Goal: Transaction & Acquisition: Book appointment/travel/reservation

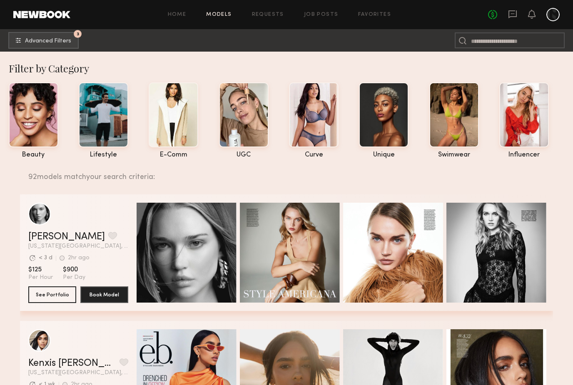
scroll to position [950, 0]
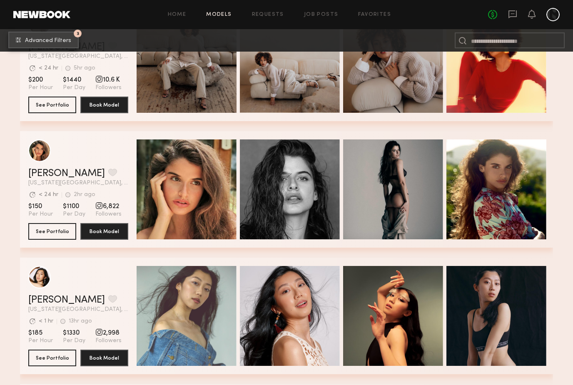
click at [70, 37] on button "3 Advanced Filters" at bounding box center [43, 40] width 70 height 17
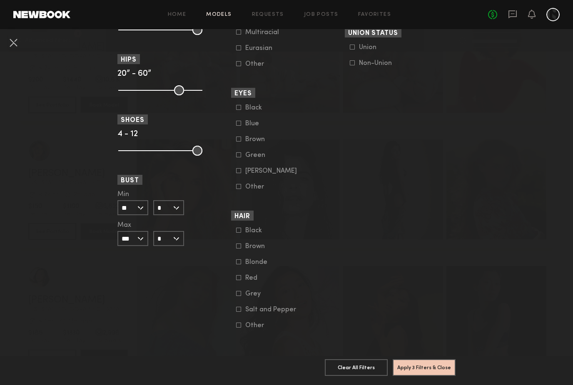
scroll to position [578, 0]
click at [9, 41] on button at bounding box center [13, 42] width 13 height 13
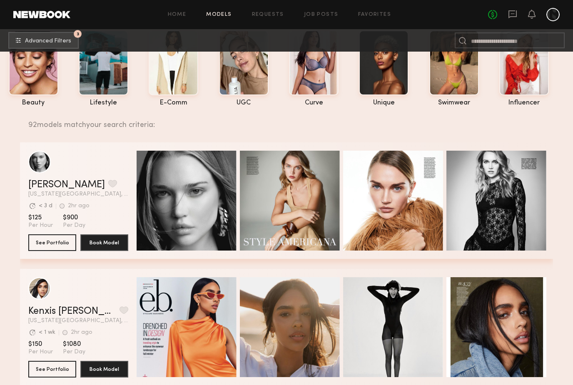
scroll to position [52, 0]
click at [55, 248] on button "See Portfolio" at bounding box center [52, 242] width 48 height 17
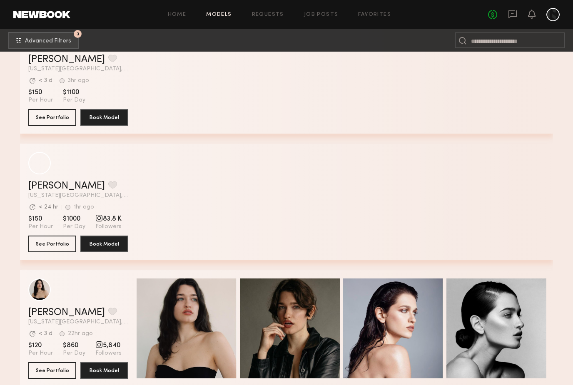
scroll to position [3340, 0]
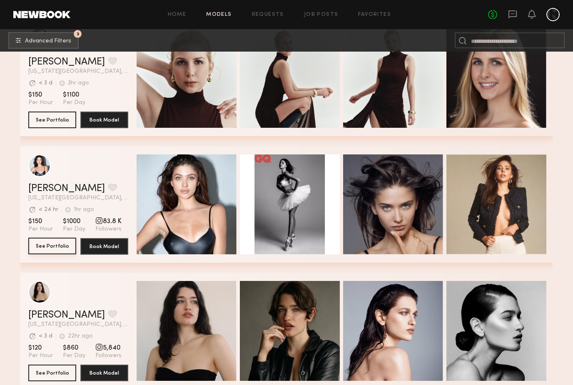
click at [63, 244] on button "See Portfolio" at bounding box center [52, 246] width 48 height 17
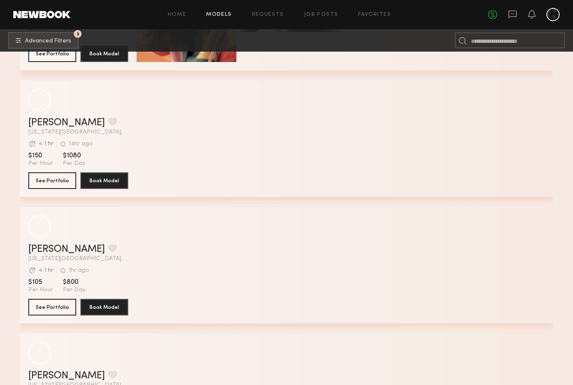
scroll to position [10750, 0]
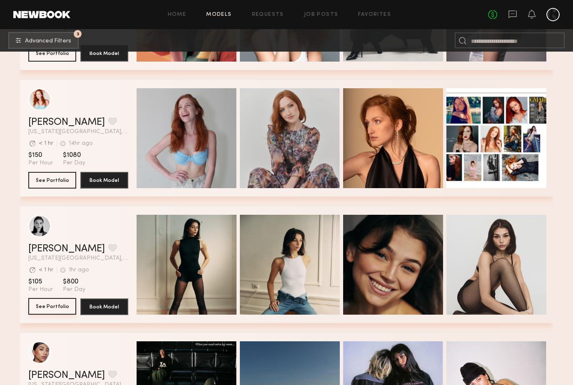
click at [43, 309] on button "See Portfolio" at bounding box center [52, 306] width 48 height 17
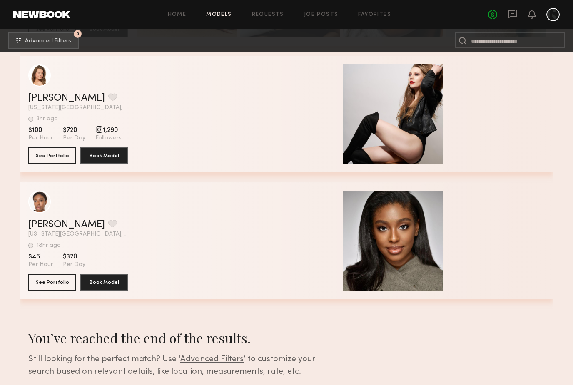
scroll to position [12450, 0]
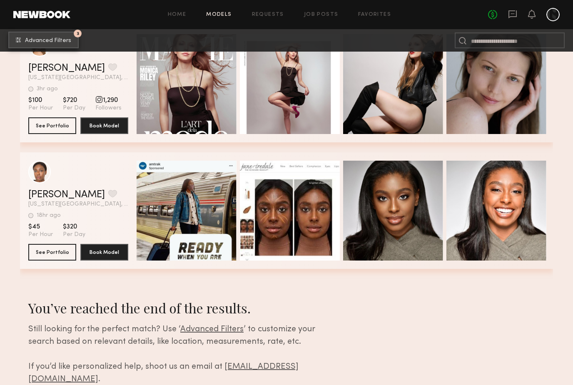
click at [62, 40] on span "Advanced Filters" at bounding box center [48, 41] width 46 height 6
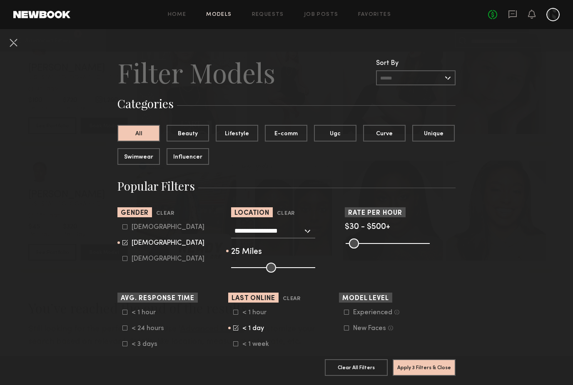
click at [239, 331] on label "< 1 day" at bounding box center [254, 328] width 42 height 5
click at [237, 347] on icon at bounding box center [235, 344] width 5 height 5
click at [421, 376] on button "Apply 3 Filters & Close" at bounding box center [424, 367] width 63 height 17
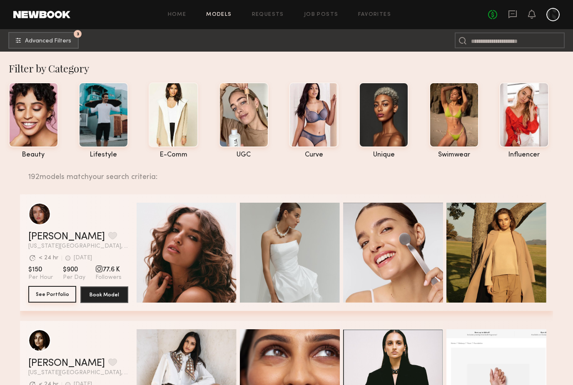
click at [51, 299] on button "See Portfolio" at bounding box center [52, 294] width 48 height 17
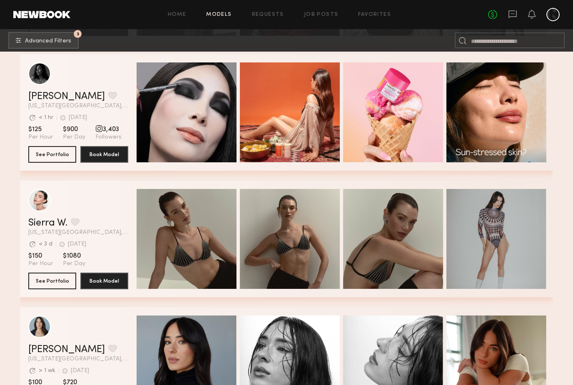
scroll to position [1668, 0]
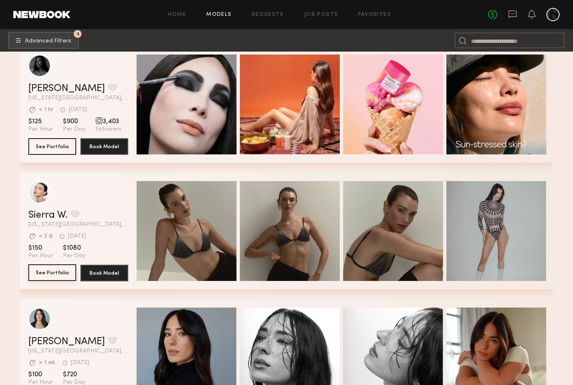
click at [59, 275] on button "See Portfolio" at bounding box center [52, 272] width 48 height 17
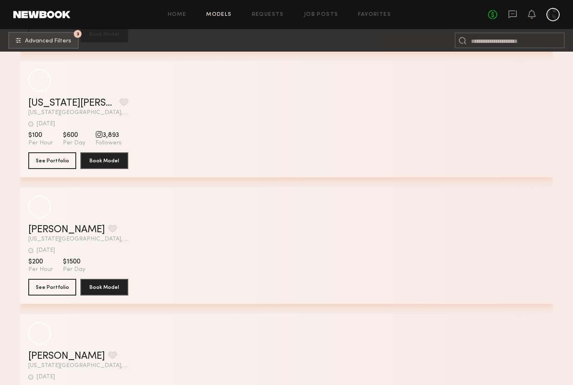
scroll to position [10770, 0]
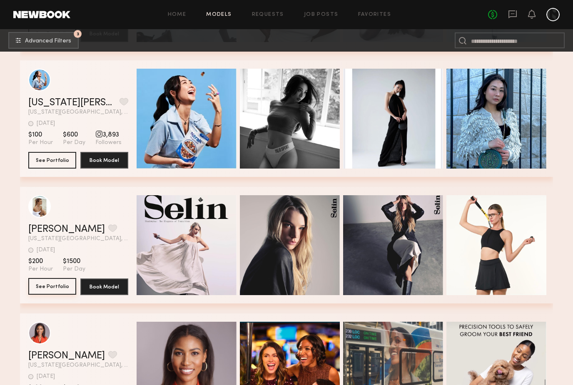
click at [54, 287] on button "See Portfolio" at bounding box center [52, 286] width 48 height 17
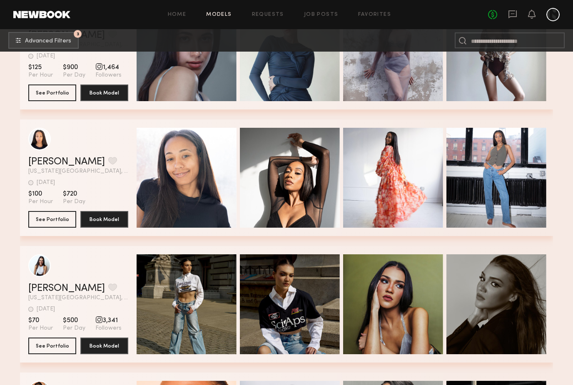
scroll to position [15400, 0]
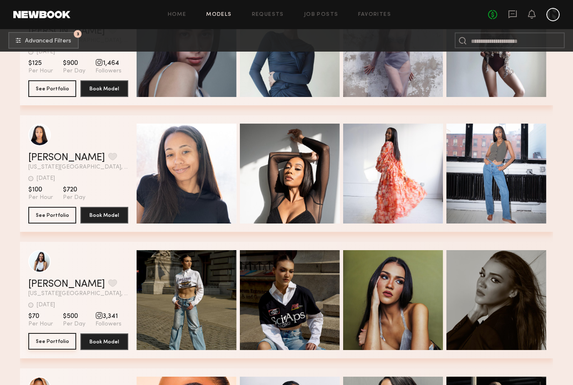
click at [39, 338] on button "See Portfolio" at bounding box center [52, 341] width 48 height 17
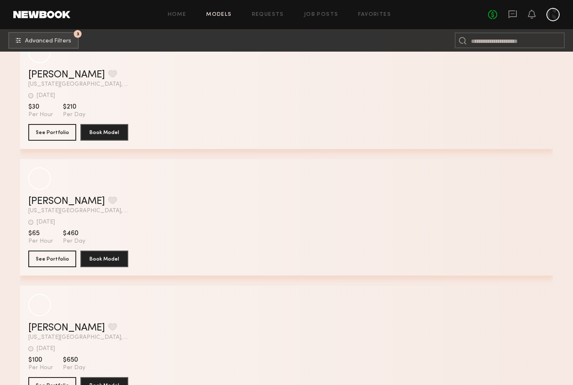
scroll to position [19154, 0]
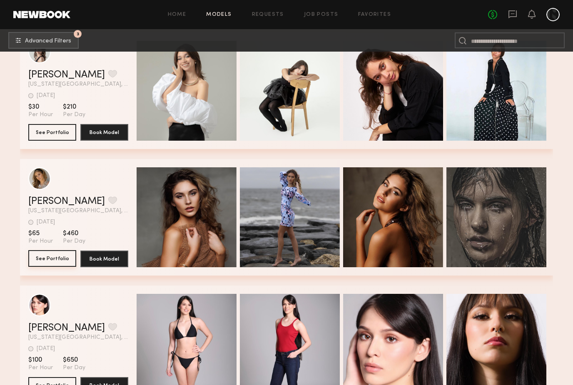
click at [56, 257] on button "See Portfolio" at bounding box center [52, 258] width 48 height 17
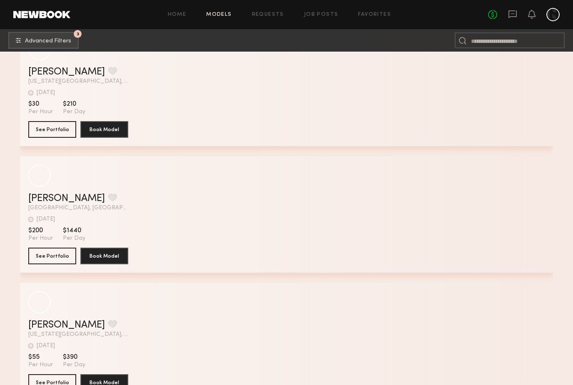
scroll to position [23588, 0]
